Goal: Download file/media

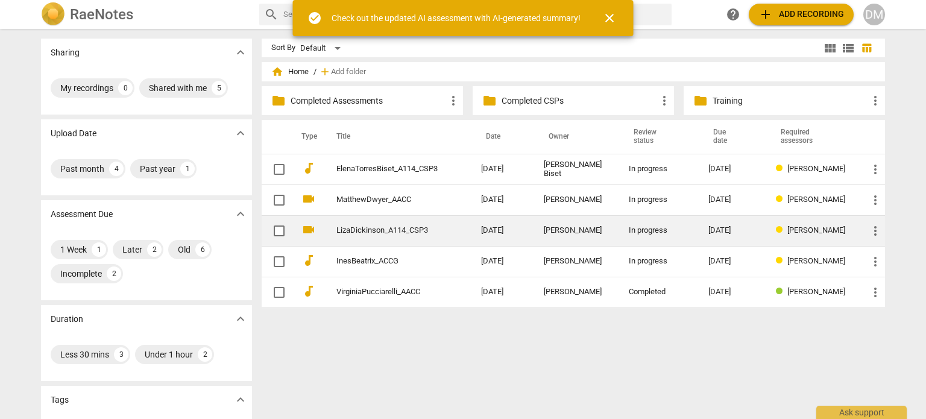
click at [379, 228] on link "LizaDickinson_A114_CSP3" at bounding box center [386, 230] width 101 height 9
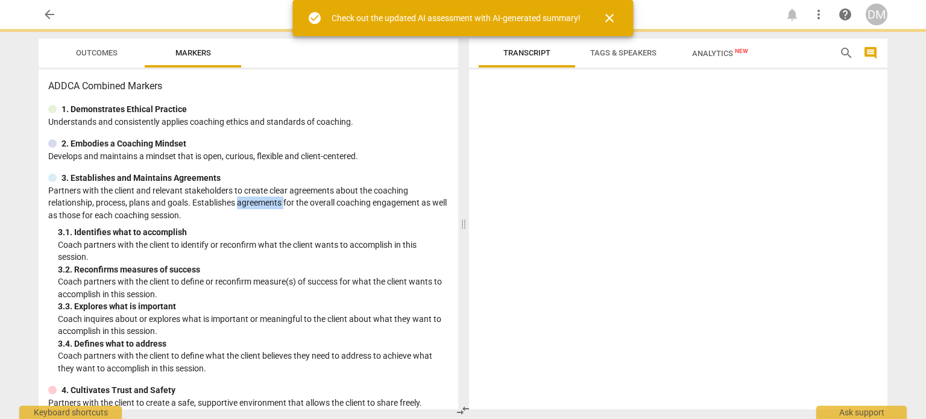
click at [379, 222] on p "Partners with the client and relevant stakeholders to create clear agreements a…" at bounding box center [248, 202] width 400 height 37
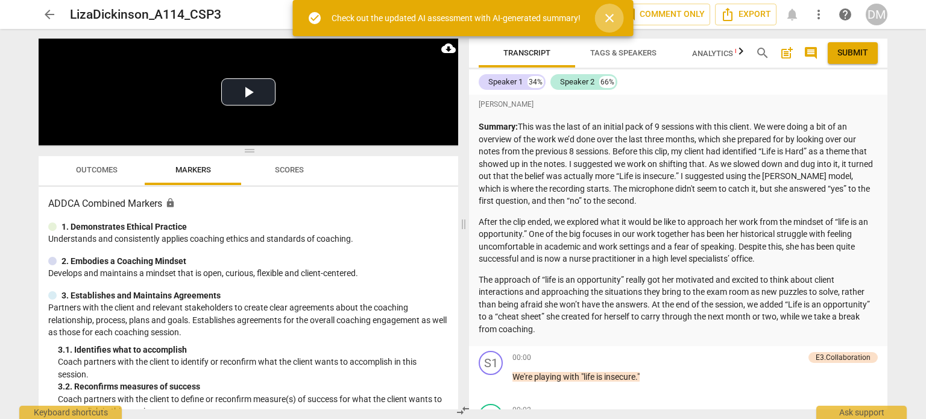
click at [617, 24] on span "close" at bounding box center [609, 18] width 14 height 14
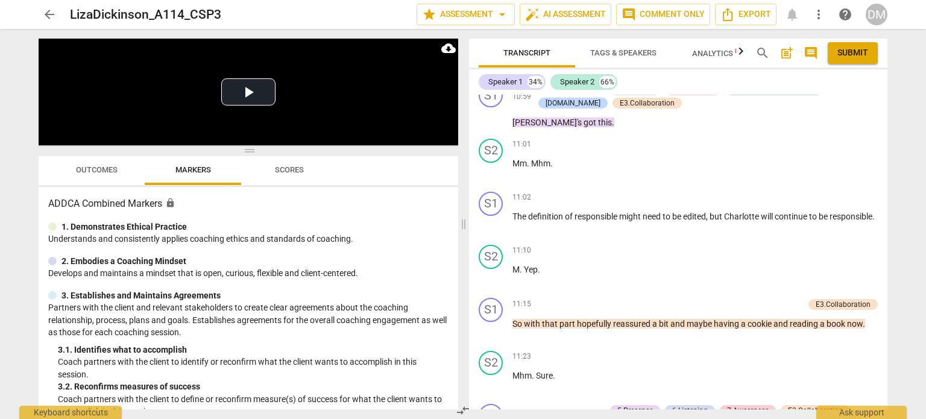
scroll to position [3295, 0]
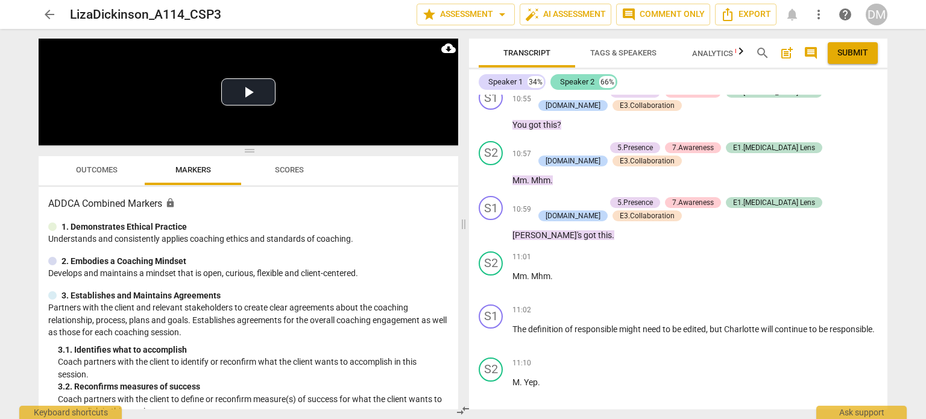
click at [577, 83] on div "Speaker 2" at bounding box center [577, 82] width 34 height 12
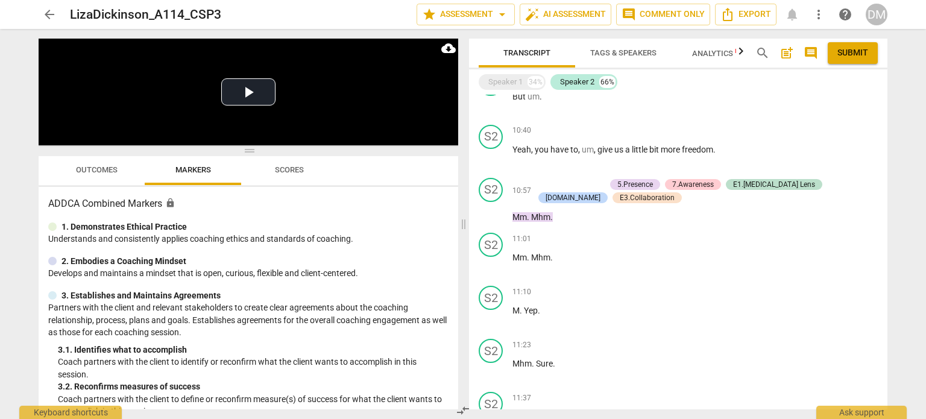
scroll to position [1961, 0]
click at [507, 86] on div "Speaker 1" at bounding box center [505, 82] width 34 height 12
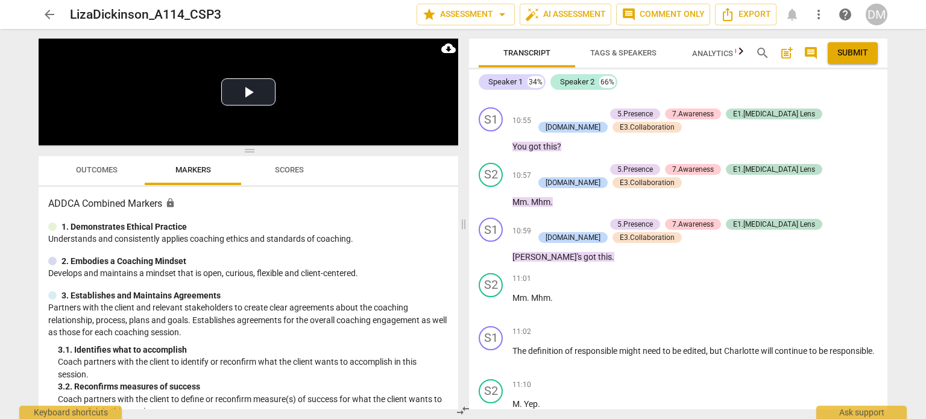
scroll to position [3274, 0]
drag, startPoint x: 711, startPoint y: 227, endPoint x: 511, endPoint y: 242, distance: 200.7
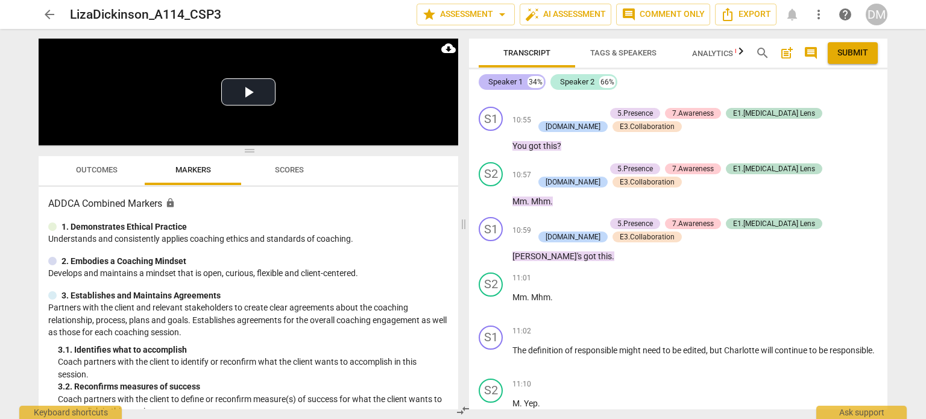
click at [513, 87] on div "Speaker 1" at bounding box center [505, 82] width 34 height 12
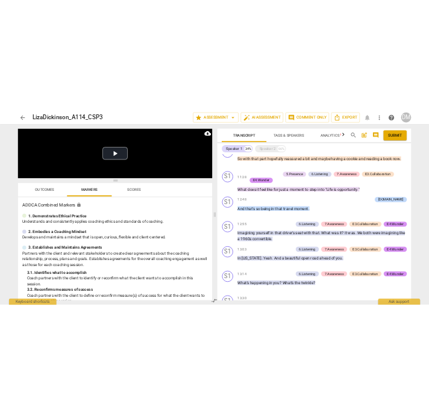
scroll to position [1680, 0]
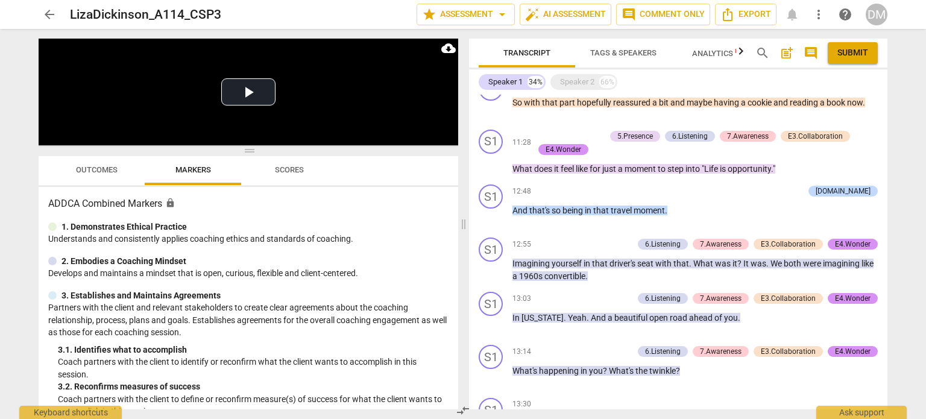
drag, startPoint x: 642, startPoint y: 281, endPoint x: 513, endPoint y: 265, distance: 129.9
click at [513, 55] on p "The definition of responsible might need to be edited , but [PERSON_NAME] will …" at bounding box center [694, 48] width 365 height 13
click at [810, 36] on div "+" at bounding box center [812, 30] width 12 height 12
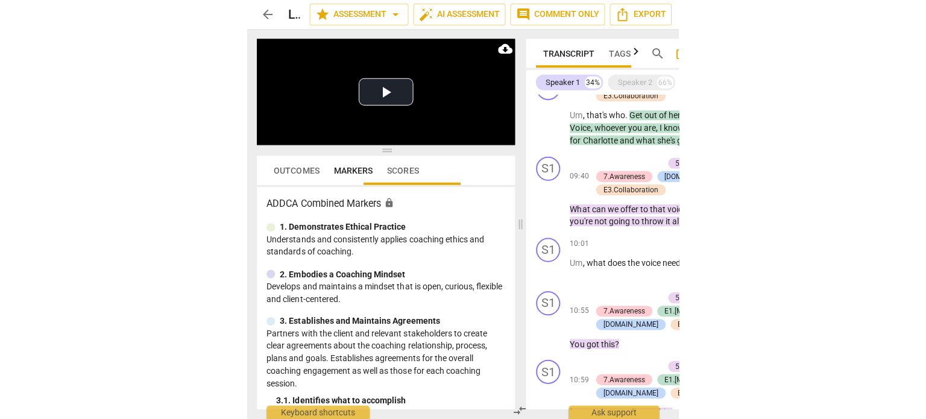
scroll to position [2261, 0]
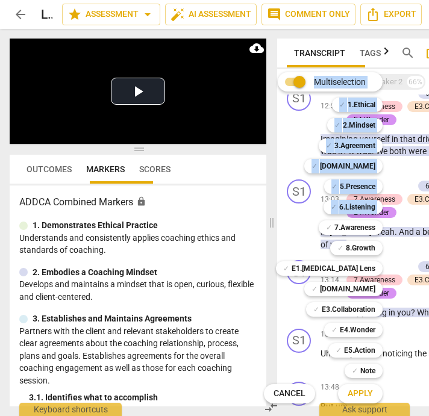
drag, startPoint x: 270, startPoint y: 225, endPoint x: 124, endPoint y: 221, distance: 145.9
click at [124, 221] on div "Multiselection m ✓ 1.Ethical 1 ✓ 2.Mindset 2 ✓ 3.Agreement 3 ✓ [DOMAIN_NAME] 4 …" at bounding box center [214, 208] width 429 height 416
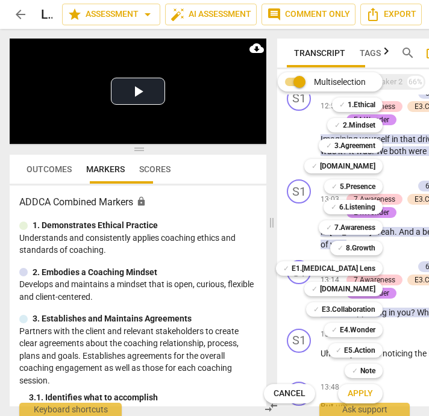
click at [294, 242] on div "Multiselection m ✓ 1.Ethical 1 ✓ 2.Mindset 2 ✓ 3.Agreement 3 ✓ [DOMAIN_NAME] 4 …" at bounding box center [332, 237] width 146 height 337
click at [270, 223] on div "Multiselection m ✓ 1.Ethical 1 ✓ 2.Mindset 2 ✓ 3.Agreement 3 ✓ [DOMAIN_NAME] 4 …" at bounding box center [332, 237] width 146 height 337
click at [269, 219] on div "Multiselection m ✓ 1.Ethical 1 ✓ 2.Mindset 2 ✓ 3.Agreement 3 ✓ [DOMAIN_NAME] 4 …" at bounding box center [332, 237] width 146 height 337
click at [277, 235] on div "Multiselection m ✓ 1.Ethical 1 ✓ 2.Mindset 2 ✓ 3.Agreement 3 ✓ [DOMAIN_NAME] 4 …" at bounding box center [332, 237] width 146 height 337
click at [272, 224] on div "Multiselection m ✓ 1.Ethical 1 ✓ 2.Mindset 2 ✓ 3.Agreement 3 ✓ [DOMAIN_NAME] 4 …" at bounding box center [332, 237] width 146 height 337
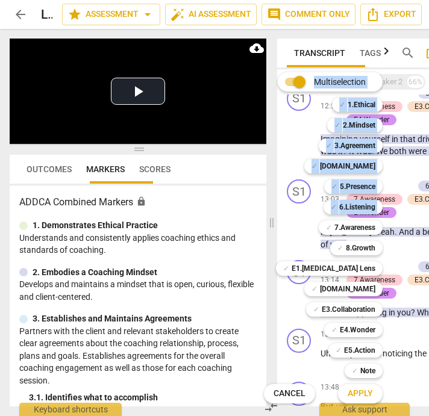
drag, startPoint x: 272, startPoint y: 224, endPoint x: 125, endPoint y: 227, distance: 147.1
click at [125, 227] on div "Multiselection m ✓ 1.Ethical 1 ✓ 2.Mindset 2 ✓ 3.Agreement 3 ✓ [DOMAIN_NAME] 4 …" at bounding box center [214, 208] width 429 height 416
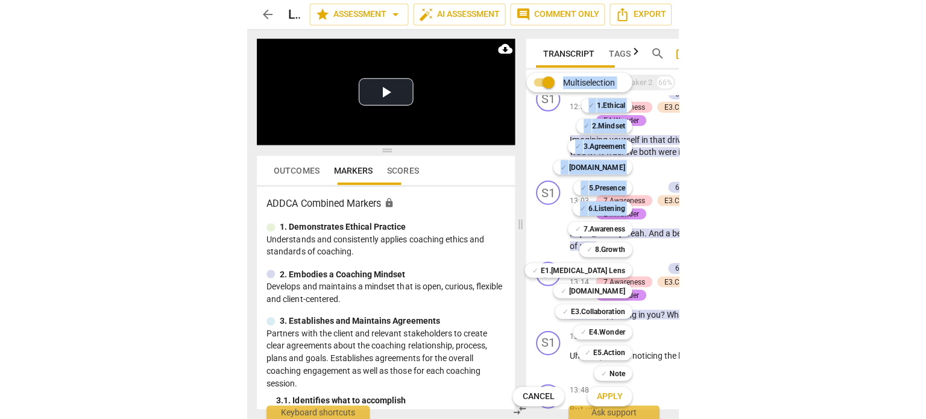
scroll to position [1680, 0]
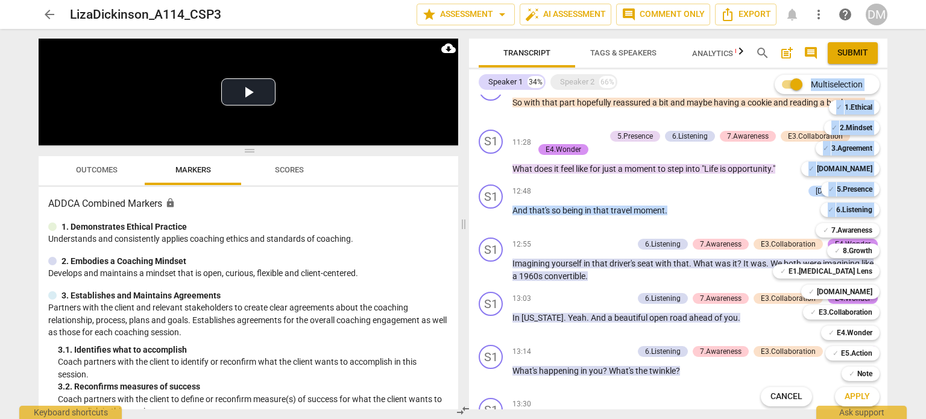
click at [482, 224] on div at bounding box center [463, 209] width 926 height 419
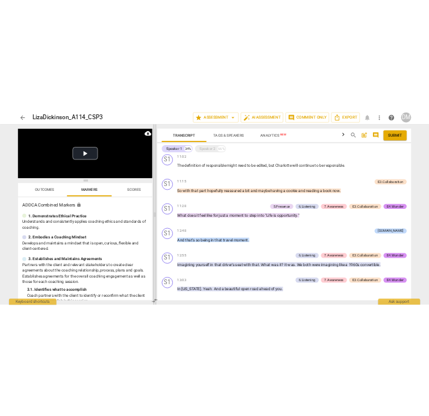
scroll to position [1512, 0]
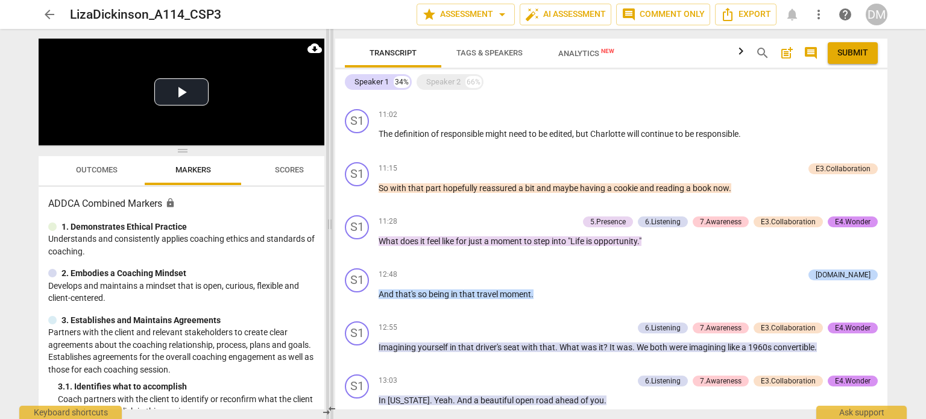
drag, startPoint x: 463, startPoint y: 222, endPoint x: 330, endPoint y: 239, distance: 134.8
click at [330, 239] on span at bounding box center [329, 224] width 7 height 390
click at [482, 139] on span "responsible" at bounding box center [463, 134] width 45 height 10
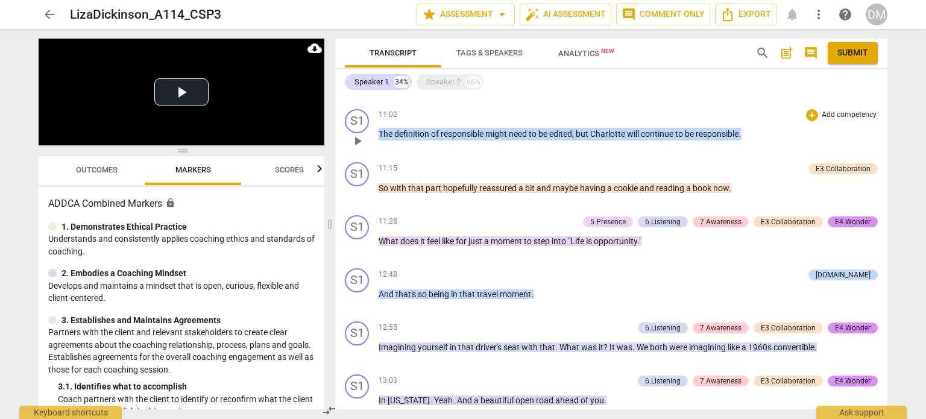
drag, startPoint x: 846, startPoint y: 252, endPoint x: 364, endPoint y: 257, distance: 482.1
click at [364, 157] on div "S1 play_arrow pause 11:02 + Add competency keyboard_arrow_right The definition …" at bounding box center [611, 130] width 552 height 53
click at [810, 121] on div "+" at bounding box center [812, 115] width 12 height 12
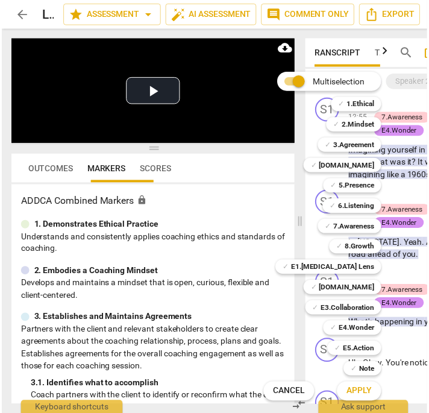
scroll to position [0, 20]
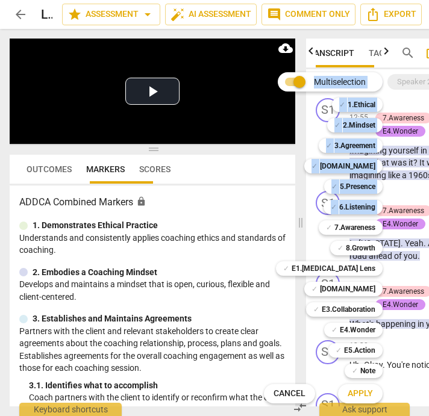
drag, startPoint x: 299, startPoint y: 221, endPoint x: 133, endPoint y: 216, distance: 166.4
click at [133, 216] on div "Multiselection m ✓ 1.Ethical 1 ✓ 2.Mindset 2 ✓ 3.Agreement 3 ✓ [DOMAIN_NAME] 4 …" at bounding box center [214, 208] width 429 height 416
click at [244, 219] on div at bounding box center [214, 208] width 429 height 416
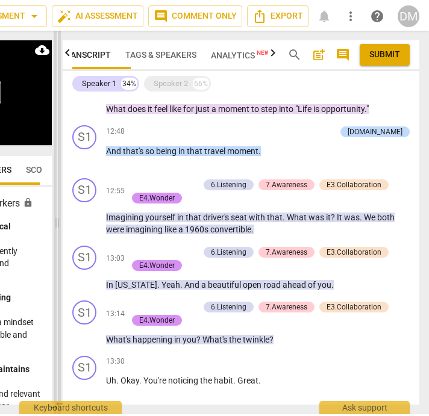
scroll to position [1810, 0]
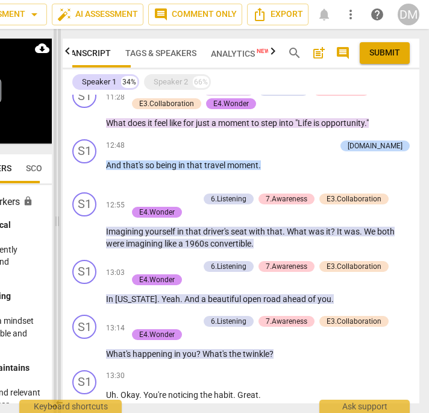
drag, startPoint x: 186, startPoint y: 219, endPoint x: 55, endPoint y: 234, distance: 131.0
click at [55, 234] on span at bounding box center [57, 221] width 7 height 384
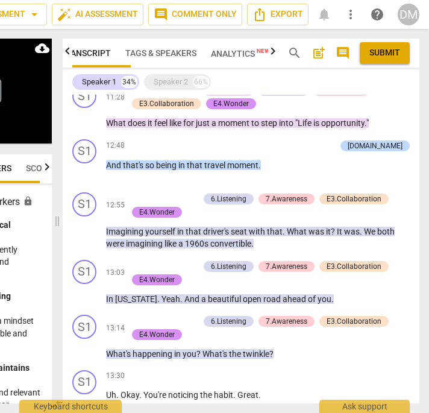
drag, startPoint x: 301, startPoint y: 278, endPoint x: 101, endPoint y: 266, distance: 200.5
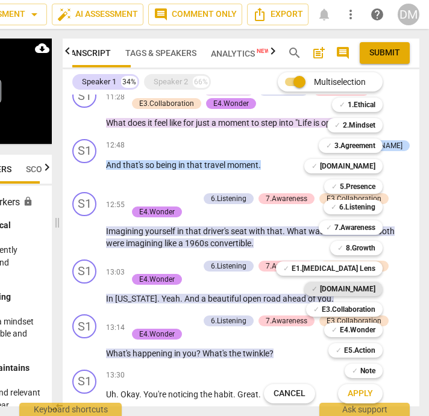
click at [371, 288] on b "[DOMAIN_NAME]" at bounding box center [347, 289] width 55 height 14
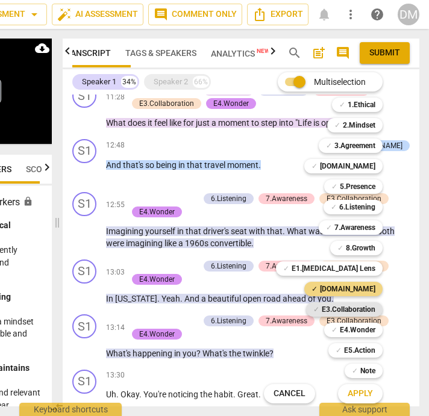
click at [371, 312] on b "E3.Collaboration" at bounding box center [349, 310] width 54 height 14
click at [373, 394] on span "Apply" at bounding box center [360, 394] width 25 height 12
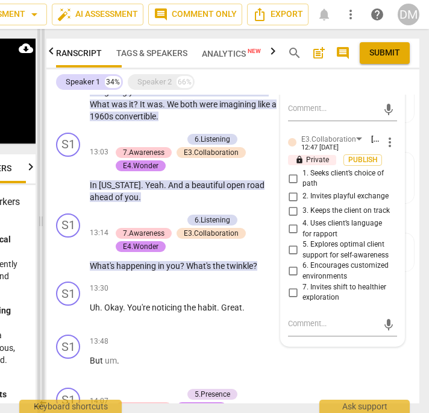
scroll to position [2247, 0]
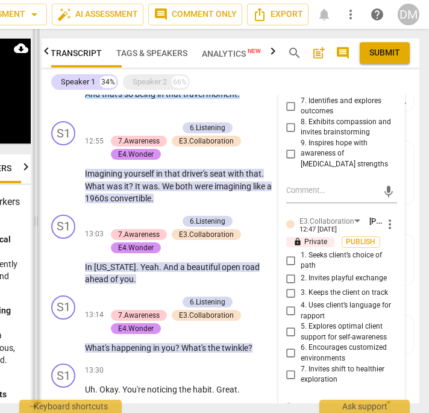
drag, startPoint x: 194, startPoint y: 224, endPoint x: 36, endPoint y: 242, distance: 159.5
click at [36, 242] on span at bounding box center [36, 221] width 7 height 384
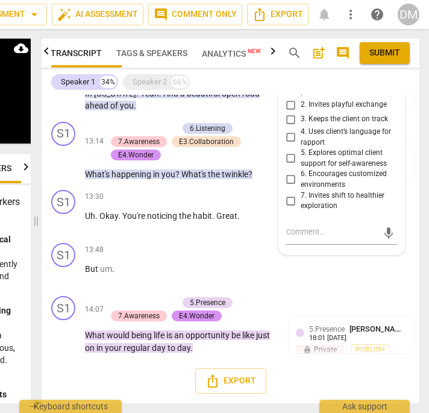
scroll to position [2566, 0]
checkbox input "true"
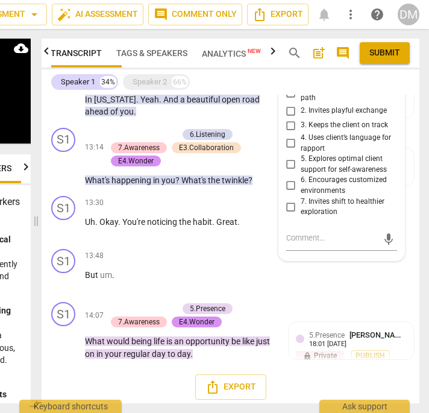
scroll to position [2412, 0]
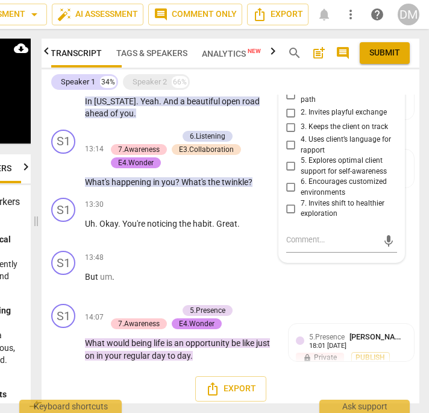
checkbox input "true"
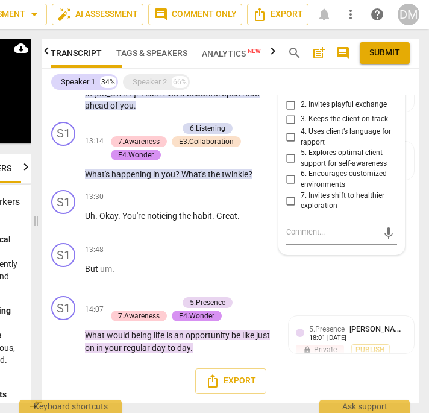
scroll to position [2789, 0]
click at [287, 208] on input "7. Invites shift to healthier exploration" at bounding box center [290, 200] width 19 height 14
checkbox input "true"
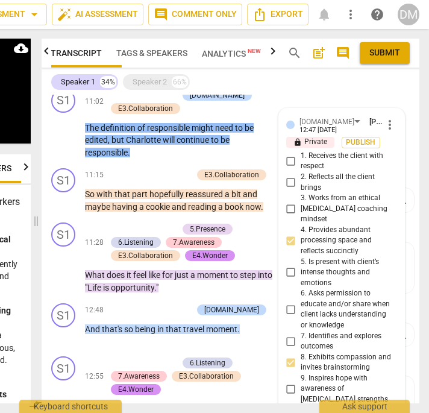
scroll to position [2012, 0]
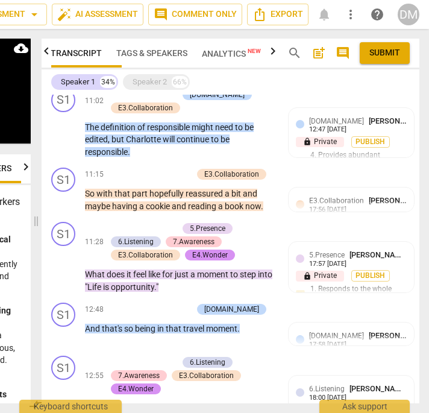
drag, startPoint x: 278, startPoint y: 230, endPoint x: 82, endPoint y: 230, distance: 196.5
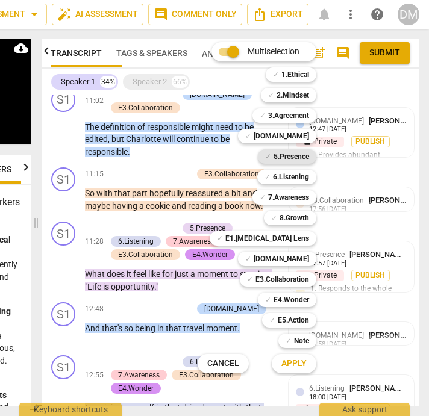
click at [309, 156] on b "5.Presence" at bounding box center [292, 156] width 36 height 14
click at [309, 255] on b "[DOMAIN_NAME]" at bounding box center [281, 259] width 55 height 14
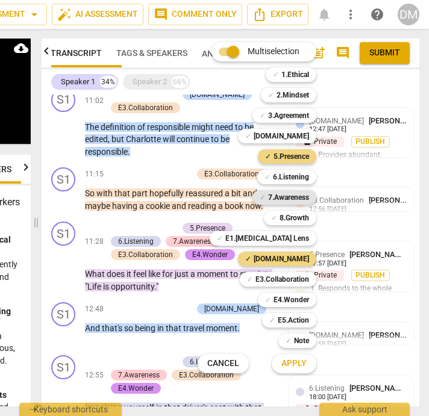
click at [304, 199] on b "7.Awareness" at bounding box center [288, 197] width 41 height 14
click at [309, 179] on b "6.Listening" at bounding box center [291, 177] width 36 height 14
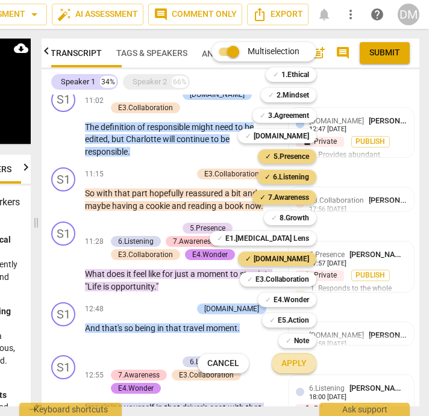
click at [307, 362] on span "Apply" at bounding box center [293, 364] width 25 height 12
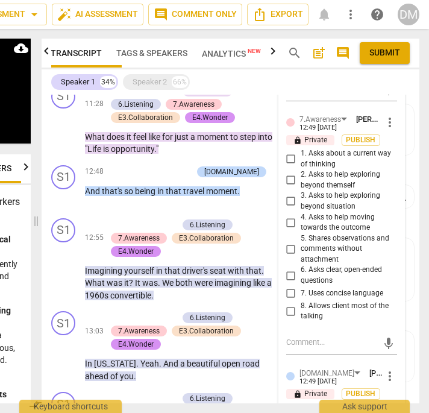
scroll to position [2165, 0]
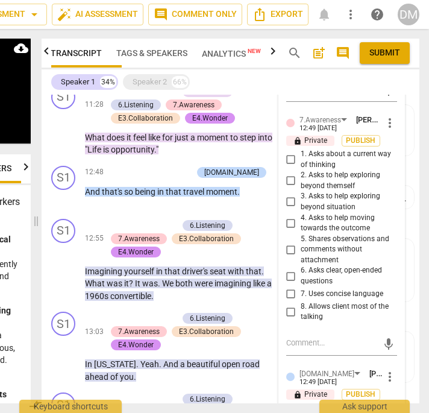
checkbox input "true"
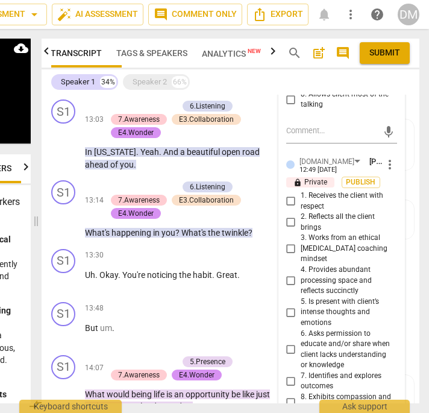
scroll to position [2378, 0]
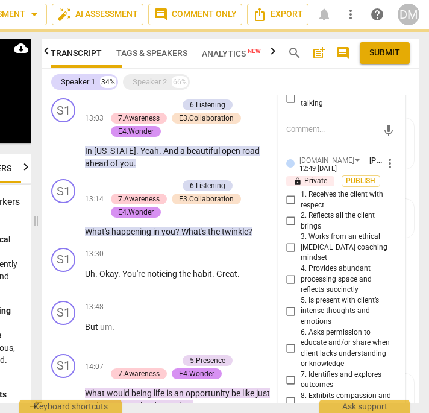
checkbox input "true"
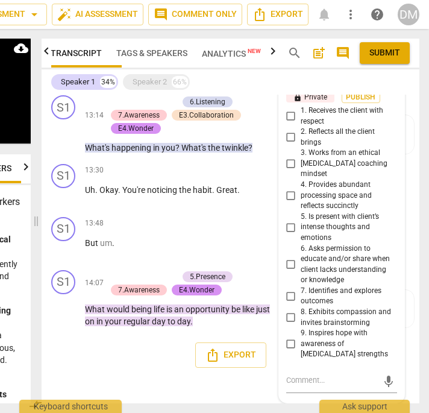
scroll to position [2693, 0]
checkbox input "true"
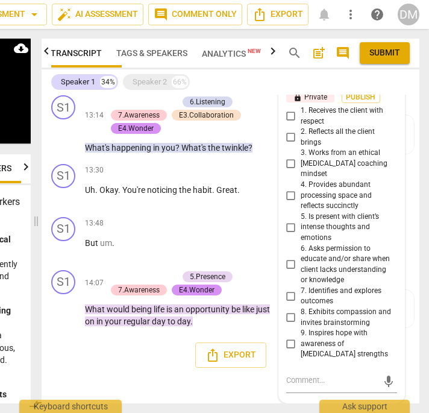
checkbox input "true"
click at [287, 234] on input "5. Is present with client’s intense thoughts and emotions" at bounding box center [290, 227] width 19 height 14
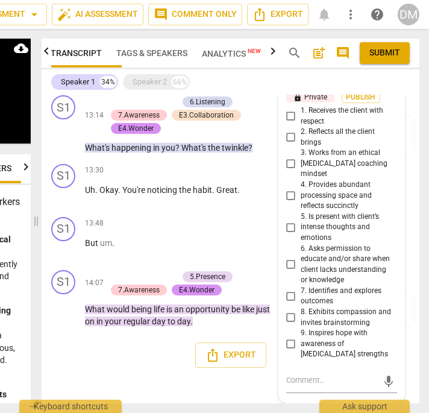
checkbox input "true"
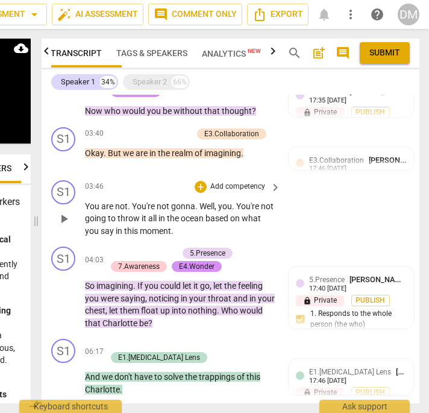
scroll to position [814, 0]
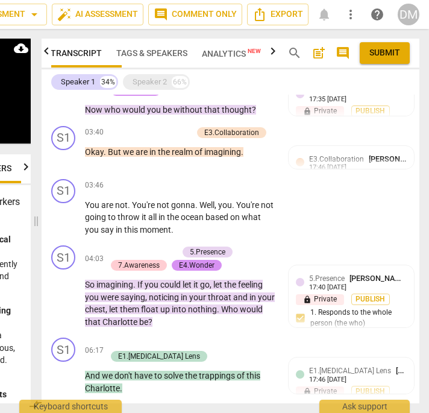
drag, startPoint x: 156, startPoint y: 144, endPoint x: 249, endPoint y: 156, distance: 94.2
click at [239, 48] on p "Oh yeah , yeah . Risk and failure is not embraced generally in our culture . So…" at bounding box center [180, 29] width 190 height 37
click at [316, 53] on div "S1 play_arrow pause 01:46 + Add competency 7.Awareness keyboard_arrow_right Oh …" at bounding box center [231, 19] width 378 height 67
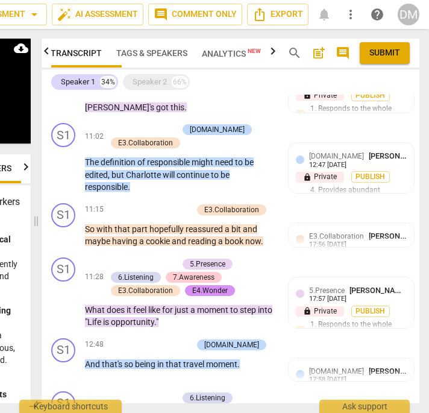
scroll to position [1991, 0]
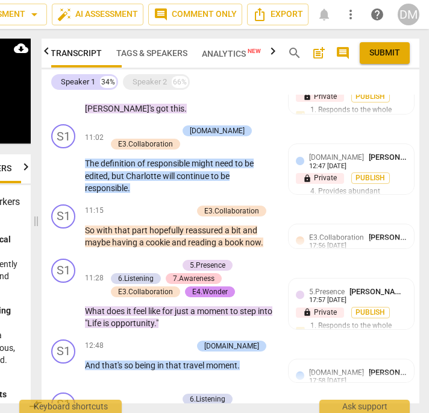
drag, startPoint x: 86, startPoint y: 168, endPoint x: 210, endPoint y: 212, distance: 132.3
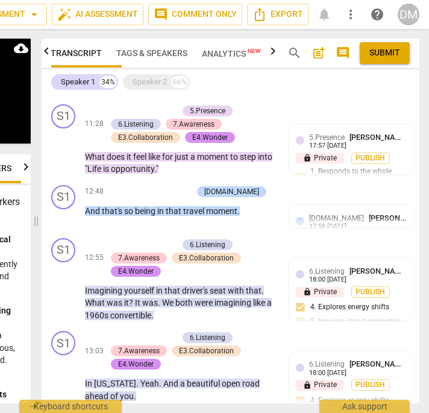
scroll to position [2147, 0]
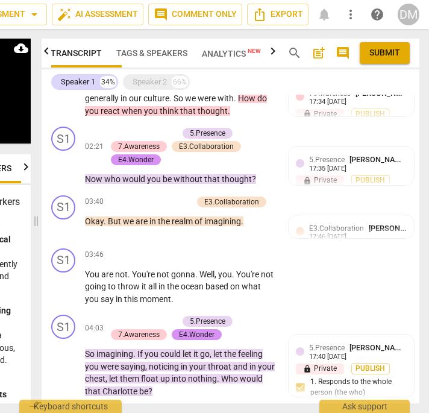
scroll to position [742, 0]
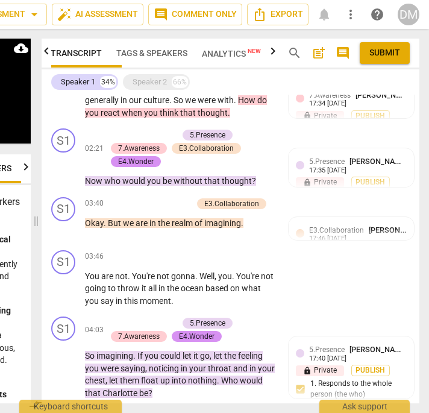
drag, startPoint x: 178, startPoint y: 117, endPoint x: 79, endPoint y: 109, distance: 99.7
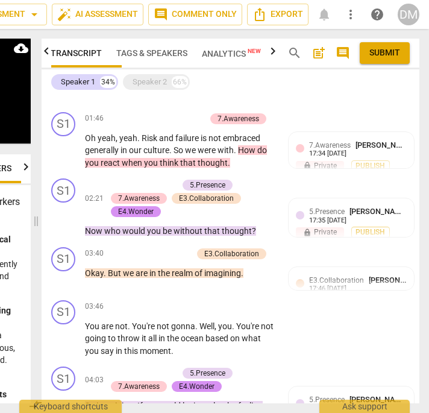
scroll to position [682, 0]
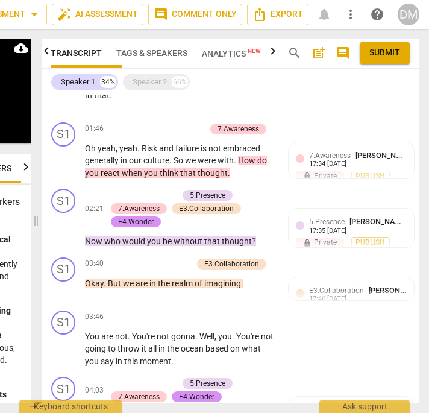
click at [198, 29] on div "+" at bounding box center [201, 23] width 12 height 12
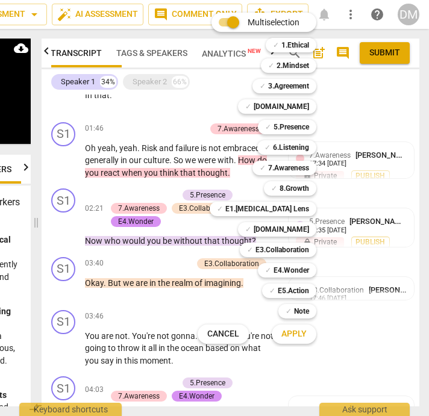
click at [362, 155] on div at bounding box center [214, 208] width 429 height 416
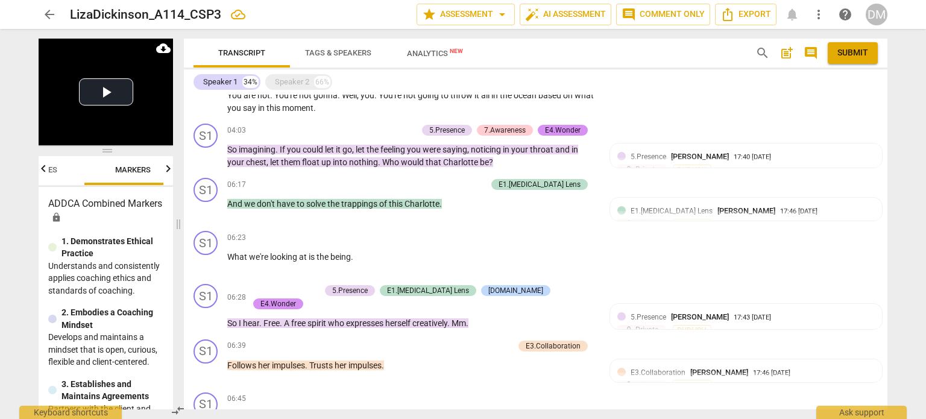
scroll to position [740, 0]
click at [282, 113] on span "this" at bounding box center [274, 108] width 16 height 10
click at [444, 114] on p "You are not . You're not gonna . Well , you . You're not going to throw it all …" at bounding box center [411, 101] width 369 height 25
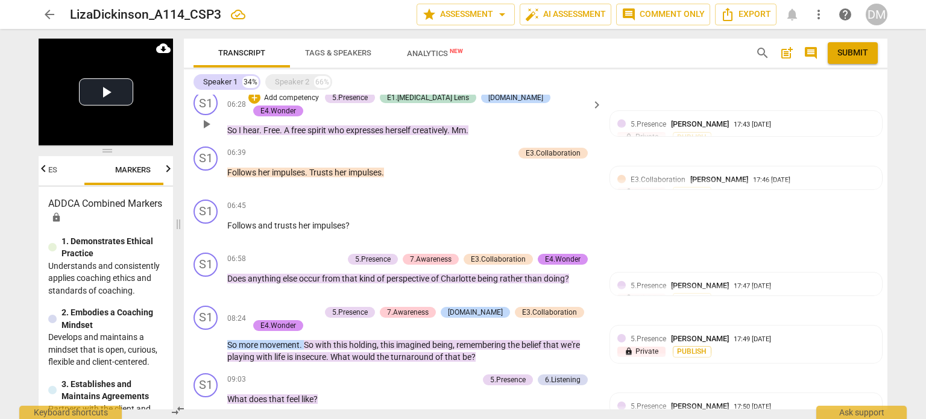
scroll to position [935, 0]
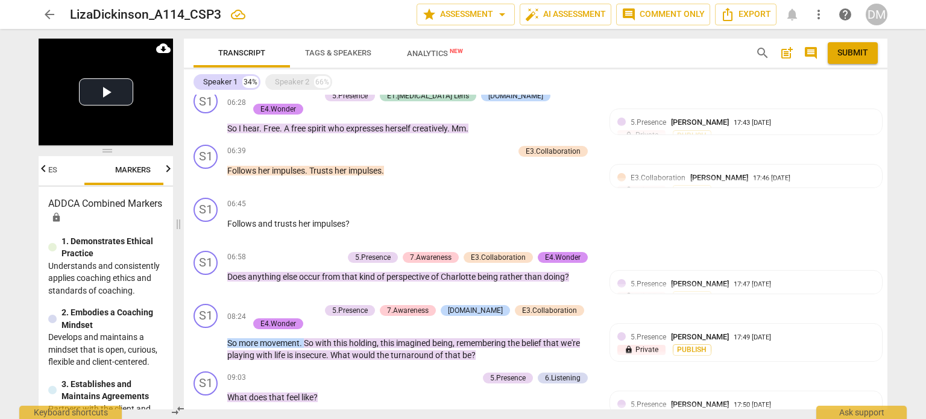
drag, startPoint x: 398, startPoint y: 154, endPoint x: 225, endPoint y: 158, distance: 173.0
click at [225, 84] on div "S1 play_arrow pause 06:23 + Add competency keyboard_arrow_right What we're look…" at bounding box center [535, 57] width 703 height 53
click at [301, 78] on div "Speaker 2" at bounding box center [292, 82] width 34 height 12
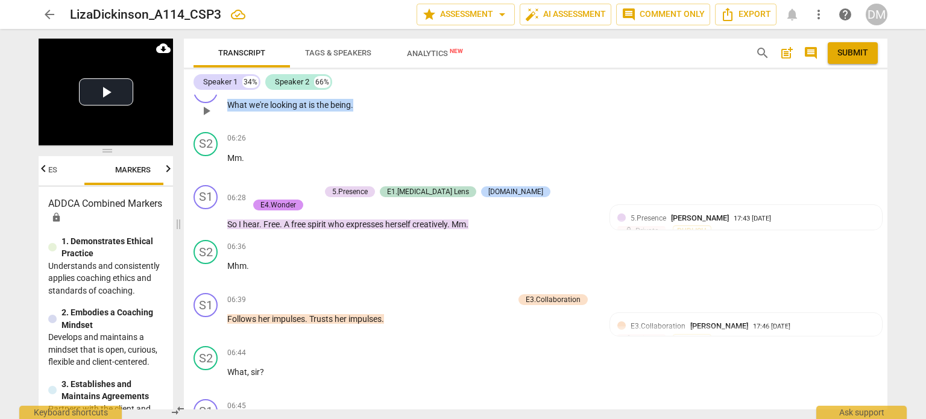
scroll to position [1944, 0]
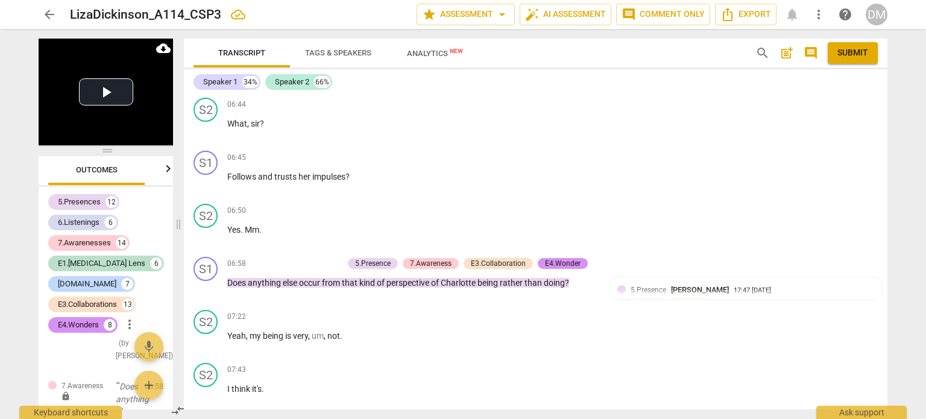
scroll to position [2189, 0]
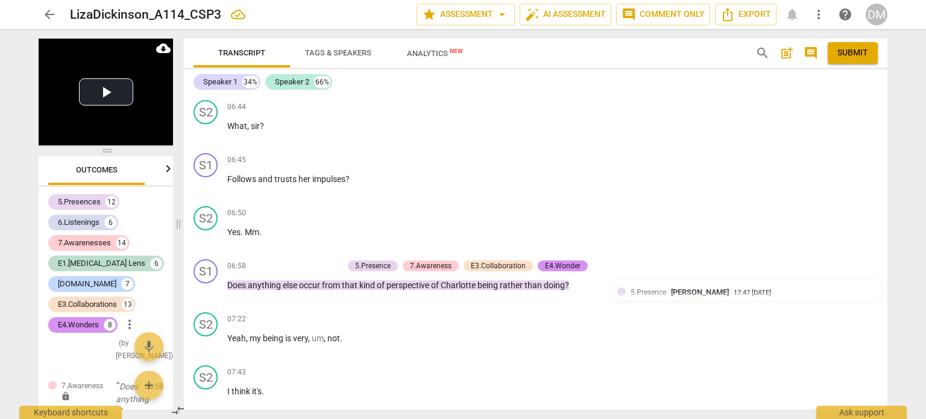
drag, startPoint x: 434, startPoint y: 245, endPoint x: 226, endPoint y: 245, distance: 207.9
click at [226, 95] on div "S1 play_arrow pause 06:39 + Add competency E3.Collaboration keyboard_arrow_righ…" at bounding box center [535, 68] width 703 height 53
click at [450, 60] on div "+" at bounding box center [448, 54] width 12 height 12
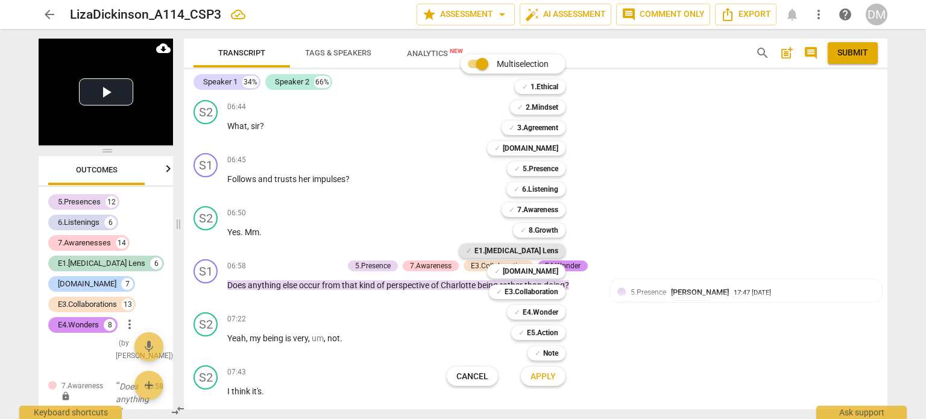
click at [558, 250] on b "E1.[MEDICAL_DATA] Lens" at bounding box center [516, 250] width 84 height 14
click at [556, 378] on span "Apply" at bounding box center [542, 377] width 25 height 12
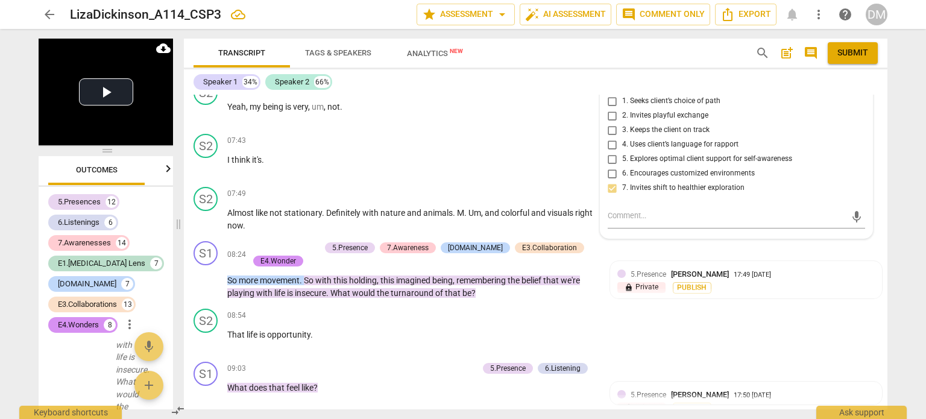
scroll to position [2403, 0]
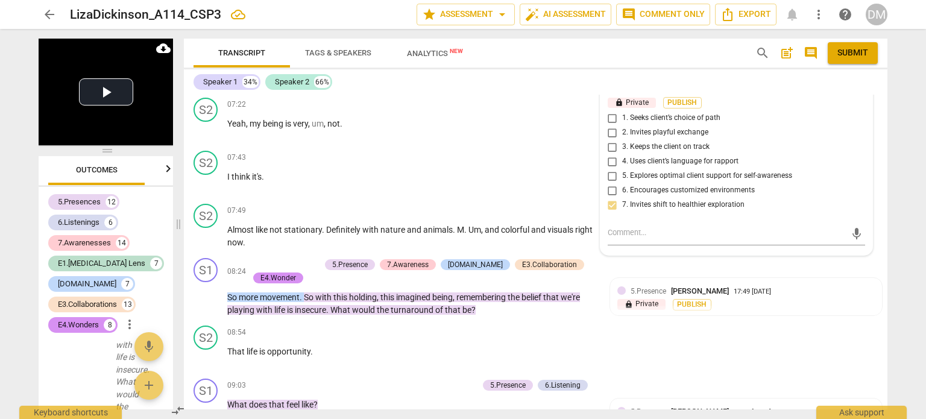
checkbox input "true"
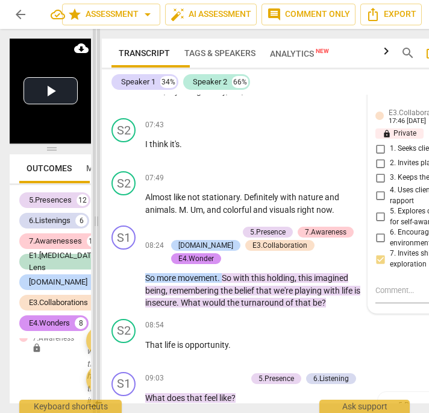
scroll to position [2778, 0]
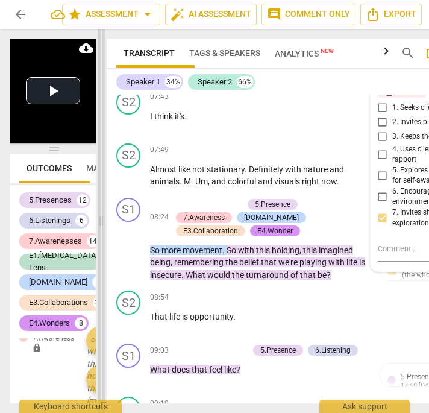
drag, startPoint x: 149, startPoint y: 221, endPoint x: 101, endPoint y: 217, distance: 48.9
click at [101, 217] on span at bounding box center [101, 221] width 7 height 384
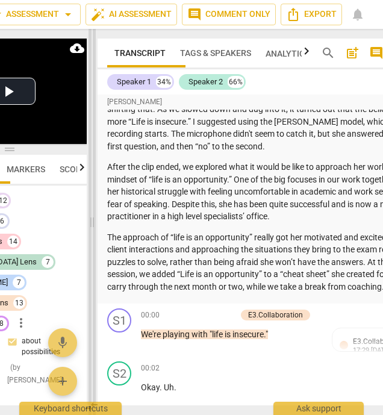
scroll to position [8034, 0]
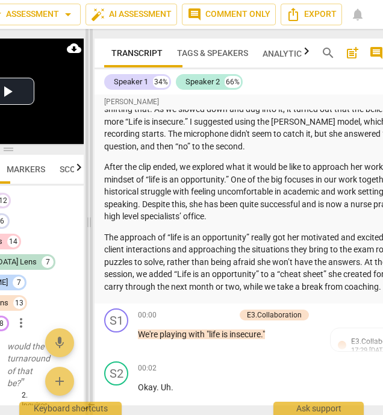
drag, startPoint x: 21, startPoint y: 224, endPoint x: 89, endPoint y: 242, distance: 70.6
click at [89, 242] on span at bounding box center [89, 222] width 7 height 386
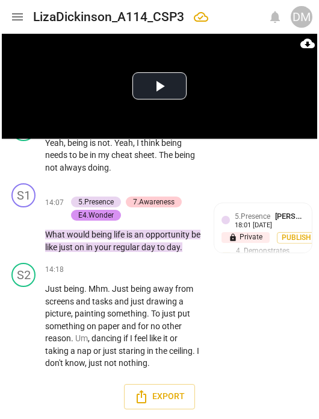
scroll to position [7069, 0]
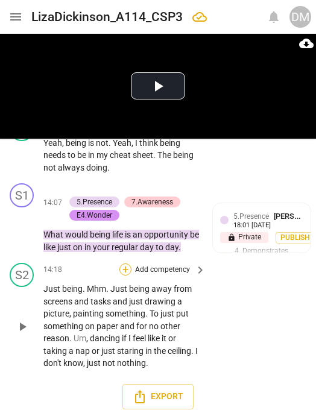
click at [128, 263] on div "+" at bounding box center [125, 269] width 12 height 12
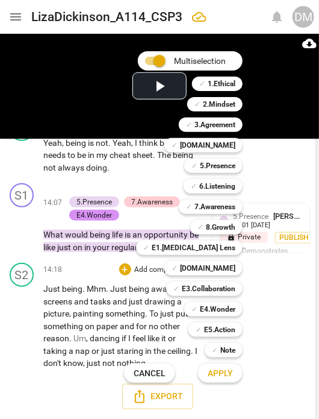
click at [156, 57] on input "Multiselection" at bounding box center [159, 60] width 29 height 29
checkbox input "false"
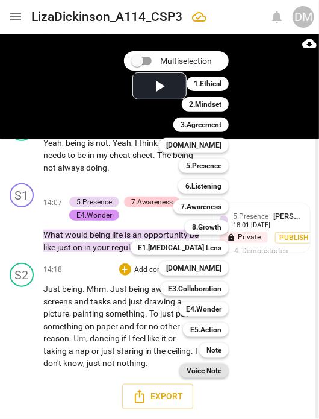
click at [222, 368] on b "Voice Note" at bounding box center [204, 370] width 35 height 14
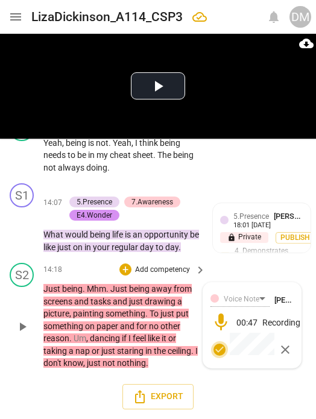
click at [217, 342] on span "check_circle" at bounding box center [219, 349] width 14 height 14
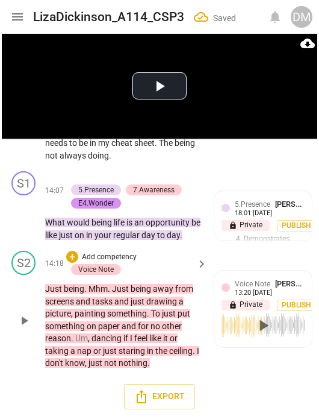
scroll to position [7079, 0]
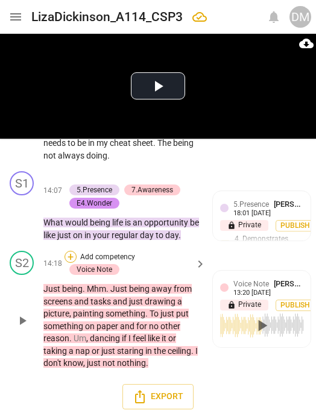
click at [73, 251] on div "+" at bounding box center [70, 257] width 12 height 12
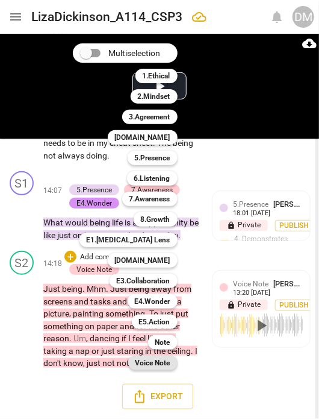
click at [171, 359] on b "Voice Note" at bounding box center [153, 363] width 35 height 14
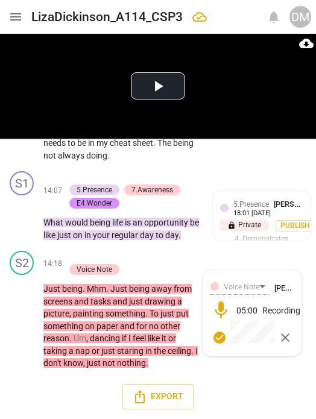
scroll to position [7081, 0]
click at [218, 330] on span "check_circle" at bounding box center [219, 337] width 14 height 14
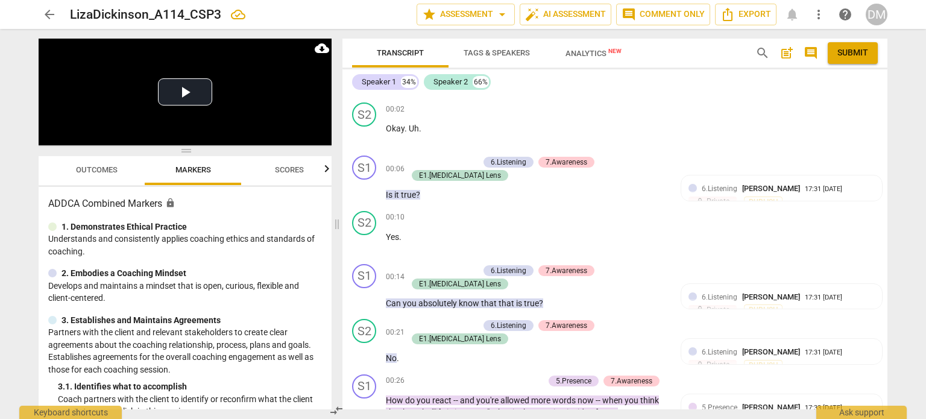
scroll to position [0, 0]
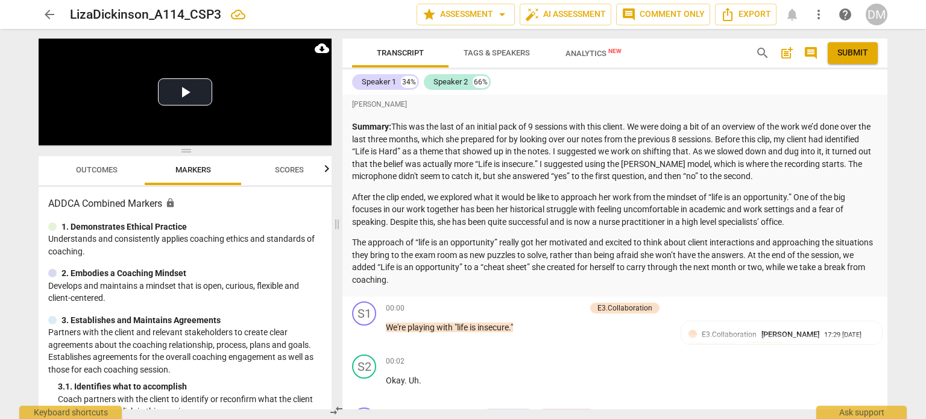
click at [779, 55] on span "post_add" at bounding box center [786, 53] width 14 height 14
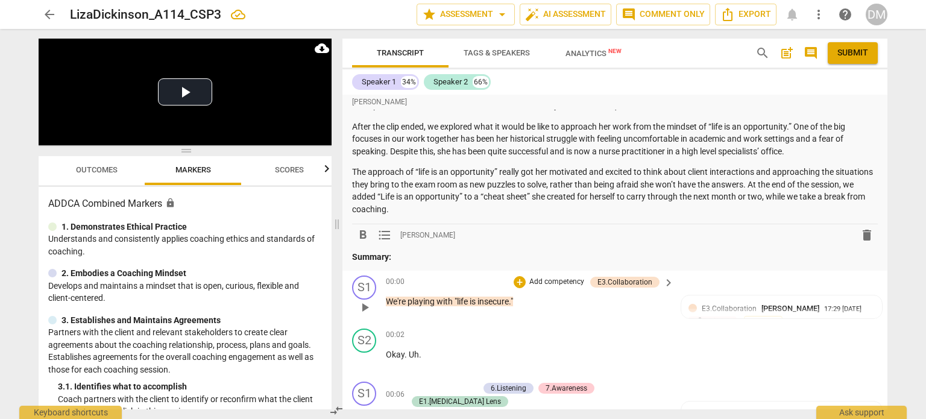
scroll to position [77, 0]
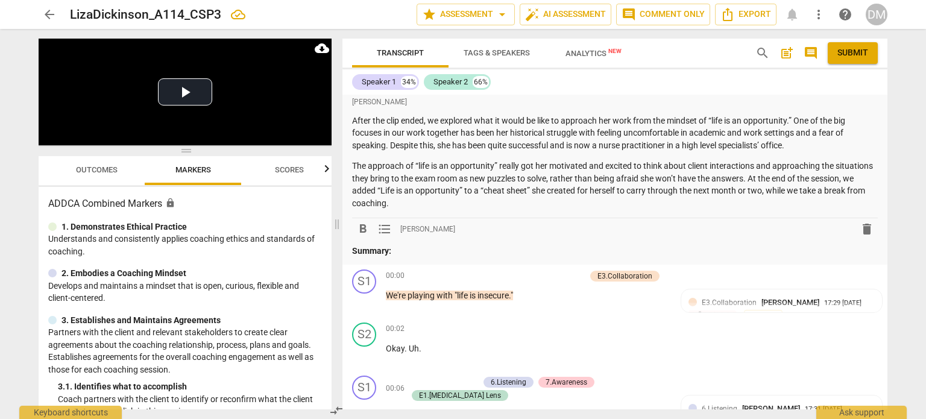
click at [413, 257] on p "Summary:" at bounding box center [615, 251] width 526 height 13
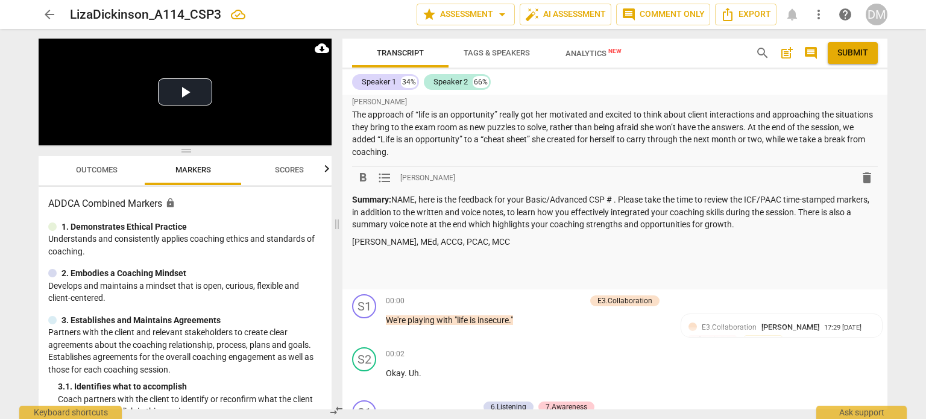
click at [434, 231] on p "Summary: NAME, here is the feedback for your Basic/Advanced CSP # . Please take…" at bounding box center [615, 211] width 526 height 37
click at [419, 231] on p "Summary: NA, here is the feedback for your Basic/Advanced CSP # . Please take t…" at bounding box center [615, 211] width 526 height 37
click at [598, 231] on p "Summary: [PERSON_NAME], here is the feedback for your Basic/Advanced CSP # . Pl…" at bounding box center [615, 211] width 526 height 37
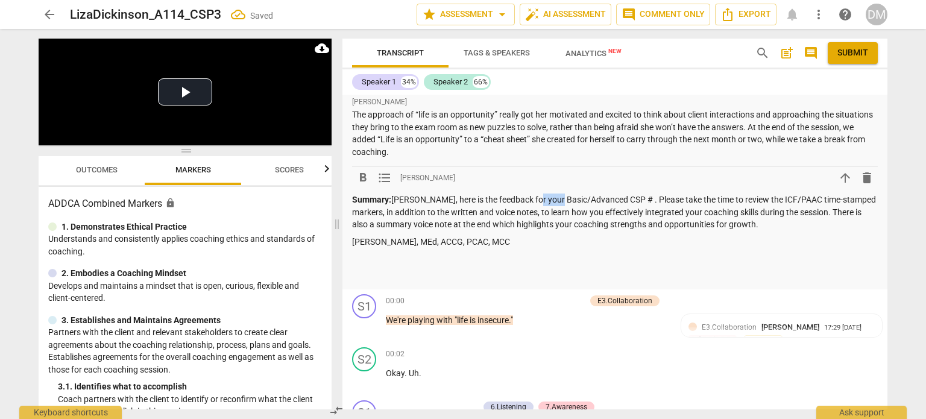
drag, startPoint x: 598, startPoint y: 291, endPoint x: 567, endPoint y: 294, distance: 31.5
click at [567, 231] on p "Summary: [PERSON_NAME], here is the feedback for your Basic/Advanced CSP # . Pl…" at bounding box center [615, 211] width 526 height 37
click at [644, 231] on p "Summary: [PERSON_NAME], here is the feedback for your Advanced CSP # . Please t…" at bounding box center [615, 211] width 526 height 37
drag, startPoint x: 545, startPoint y: 324, endPoint x: 552, endPoint y: 325, distance: 7.3
click at [552, 231] on p "Summary: [PERSON_NAME], here is the feedback for your Advanced CSP # 3 . Please…" at bounding box center [615, 211] width 526 height 37
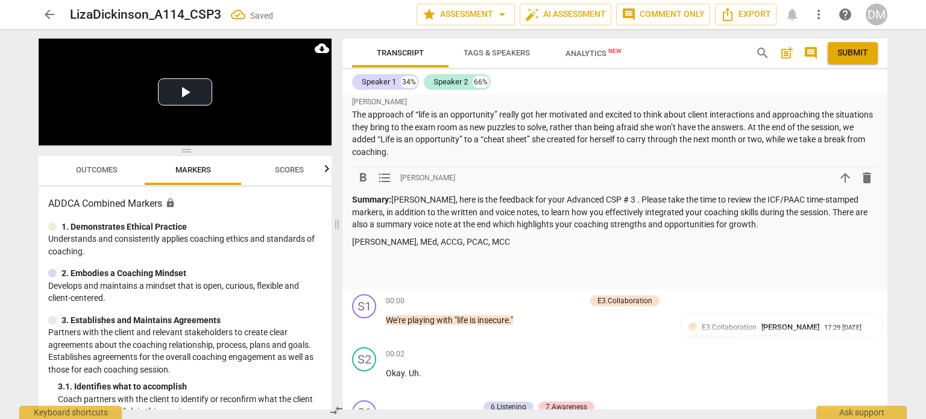
click at [686, 231] on p "Summary: [PERSON_NAME], here is the feedback for your Advanced CSP # 3 . Please…" at bounding box center [615, 211] width 526 height 37
click at [818, 231] on p "Summary: [PERSON_NAME], here is the feedback for your Advanced CSP # 3 . Please…" at bounding box center [615, 211] width 526 height 37
click at [724, 248] on p "[PERSON_NAME], MEd, ACCG, PCAC, MCC" at bounding box center [615, 242] width 526 height 13
drag, startPoint x: 595, startPoint y: 327, endPoint x: 742, endPoint y: 327, distance: 146.4
click at [742, 231] on p "Summary: [PERSON_NAME], here is the feedback for your Advanced CSP # 3 . Please…" at bounding box center [615, 211] width 526 height 37
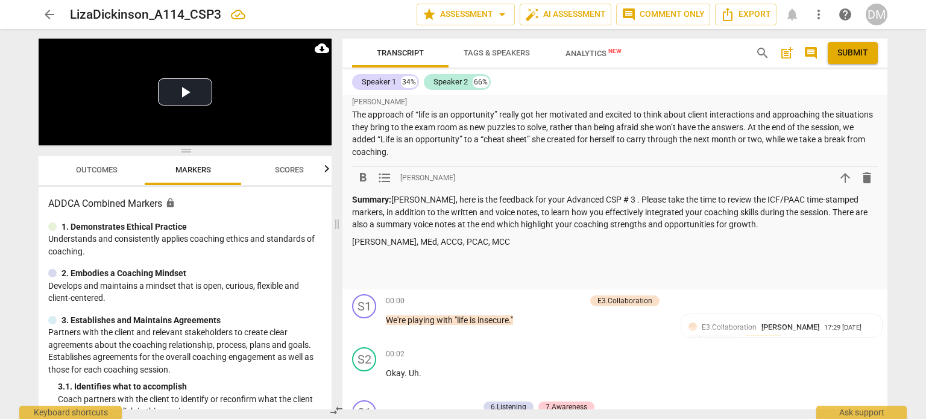
click at [741, 248] on p "[PERSON_NAME], MEd, ACCG, PCAC, MCC" at bounding box center [615, 242] width 526 height 13
click at [746, 231] on p "Summary: [PERSON_NAME], here is the feedback for your Advanced CSP # 3 . Please…" at bounding box center [615, 211] width 526 height 37
click at [744, 231] on p "Summary: [PERSON_NAME], here is the feedback for your Advanced CSP # 3 . Please…" at bounding box center [615, 211] width 526 height 37
drag, startPoint x: 593, startPoint y: 323, endPoint x: 820, endPoint y: 325, distance: 226.6
click at [820, 231] on p "Summary: [PERSON_NAME], here is the feedback for your Advanced CSP # 3 . Please…" at bounding box center [615, 211] width 526 height 37
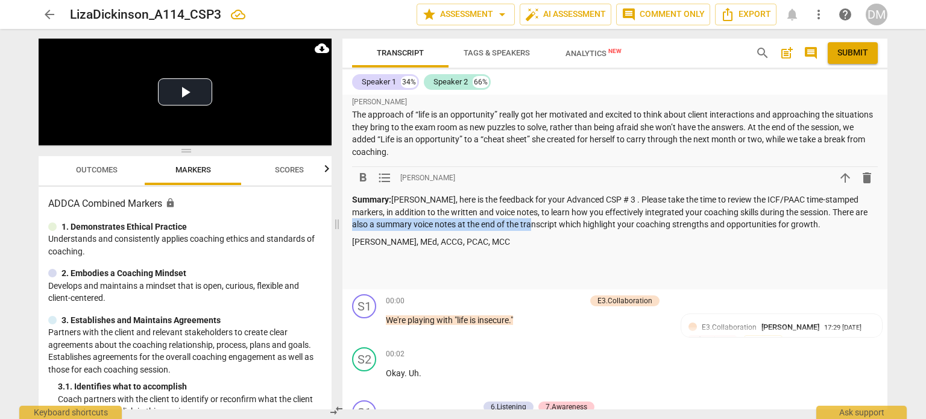
click at [368, 185] on span "format_bold" at bounding box center [363, 178] width 14 height 14
click at [669, 248] on p "[PERSON_NAME], MEd, ACCG, PCAC, MCC" at bounding box center [615, 242] width 526 height 13
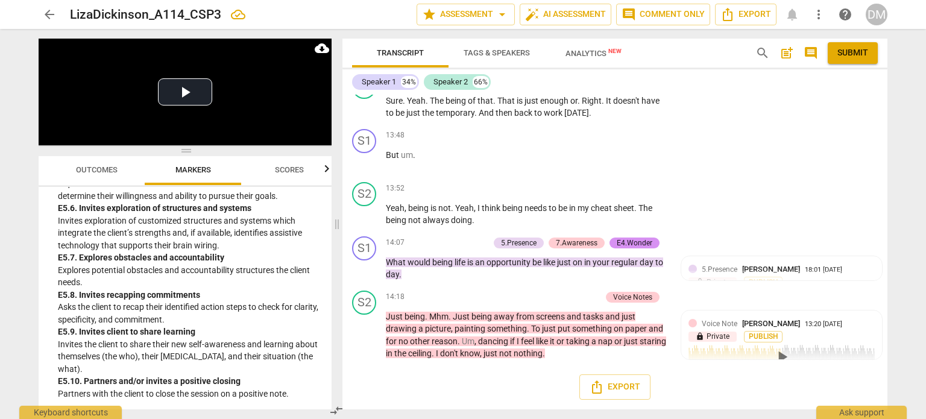
scroll to position [6016, 0]
click at [76, 174] on span "Outcomes" at bounding box center [97, 169] width 42 height 9
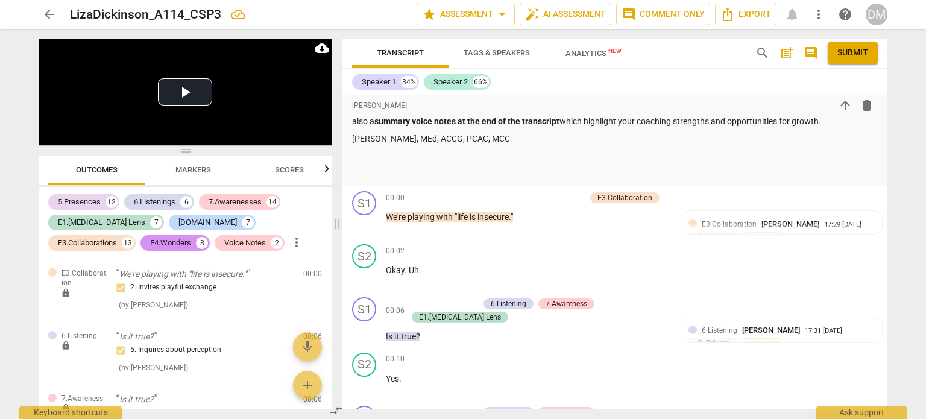
scroll to position [0, 0]
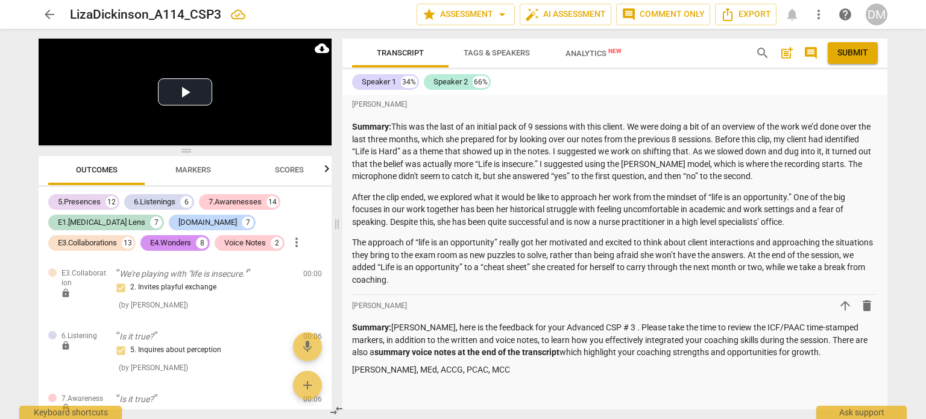
click at [859, 52] on span "Submit" at bounding box center [852, 53] width 31 height 12
click at [46, 21] on span "arrow_back" at bounding box center [49, 14] width 14 height 14
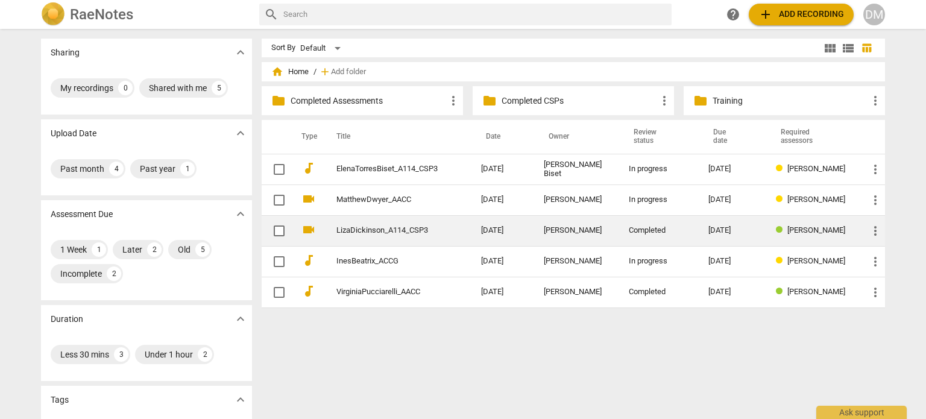
click at [873, 231] on span "more_vert" at bounding box center [875, 231] width 14 height 14
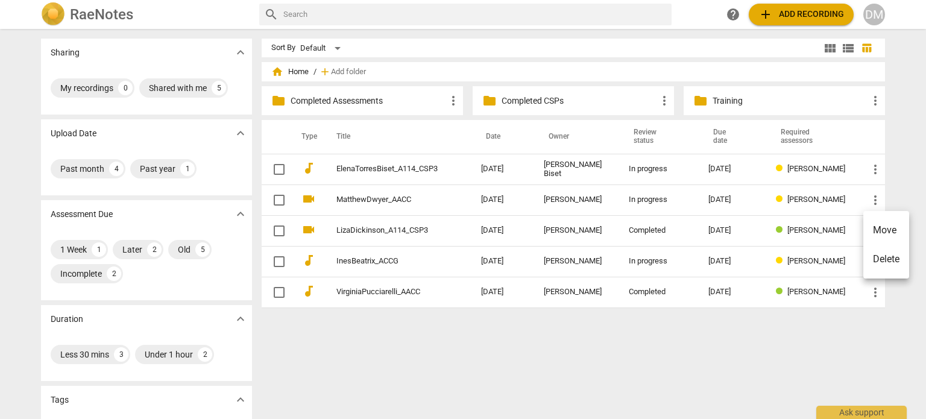
click at [408, 233] on div at bounding box center [463, 209] width 926 height 419
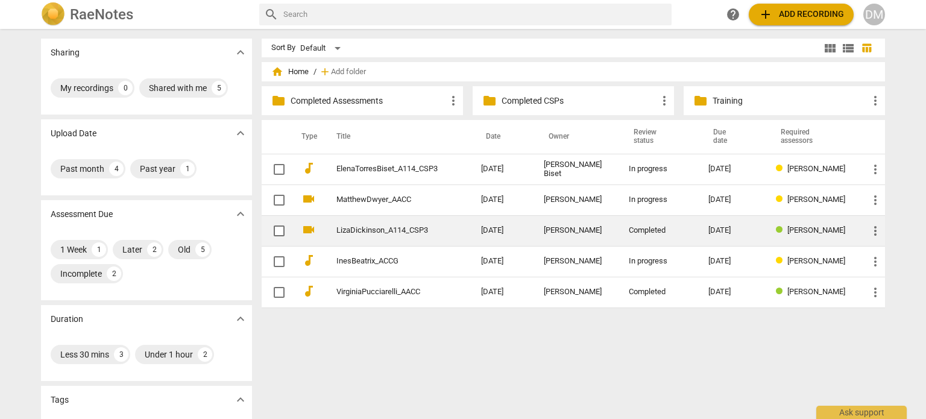
click at [438, 229] on link "LizaDickinson_A114_CSP3" at bounding box center [386, 230] width 101 height 9
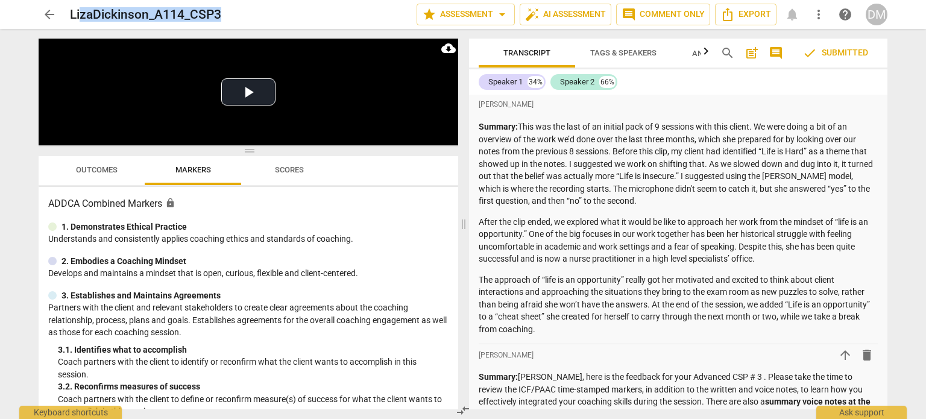
drag, startPoint x: 267, startPoint y: 15, endPoint x: 81, endPoint y: 22, distance: 185.8
click at [81, 22] on div "LizaDickinson_A114_CSP3" at bounding box center [238, 14] width 337 height 15
click at [262, 16] on div "LizaDickinson_A114_CSP3" at bounding box center [238, 14] width 337 height 15
drag, startPoint x: 275, startPoint y: 14, endPoint x: 70, endPoint y: 19, distance: 205.0
click at [70, 19] on div "LizaDickinson_A114_CSP3" at bounding box center [238, 14] width 337 height 15
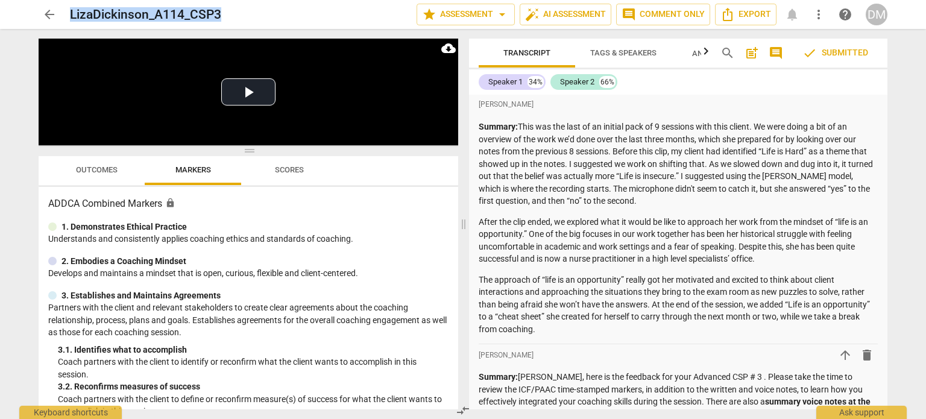
copy h2 "LizaDickinson_A114_CSP3"
click at [46, 11] on span "arrow_back" at bounding box center [49, 14] width 14 height 14
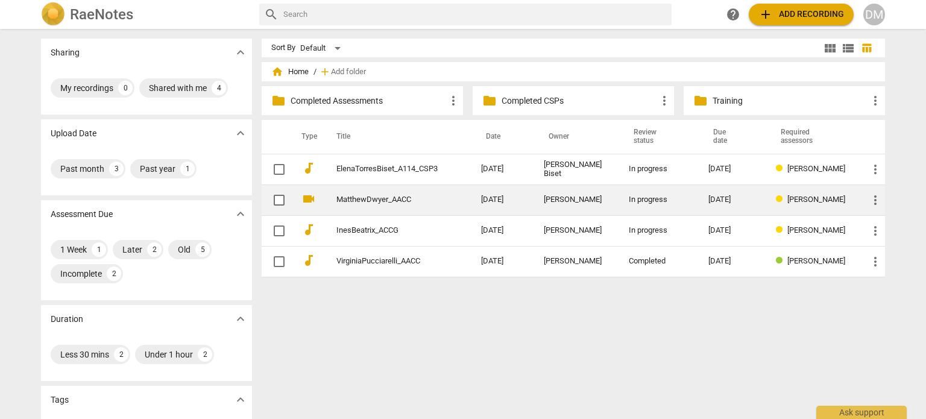
click at [363, 198] on link "MatthewDwyer_AACC" at bounding box center [386, 199] width 101 height 9
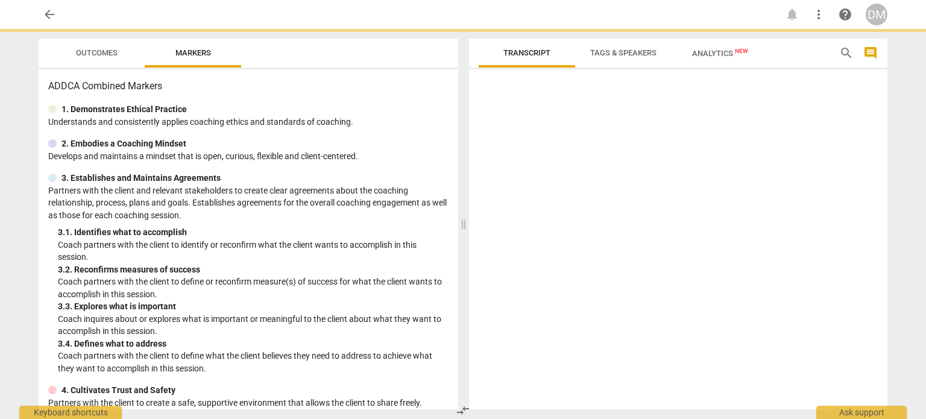
click at [363, 184] on div "3. Establishes and Maintains Agreements" at bounding box center [248, 178] width 400 height 13
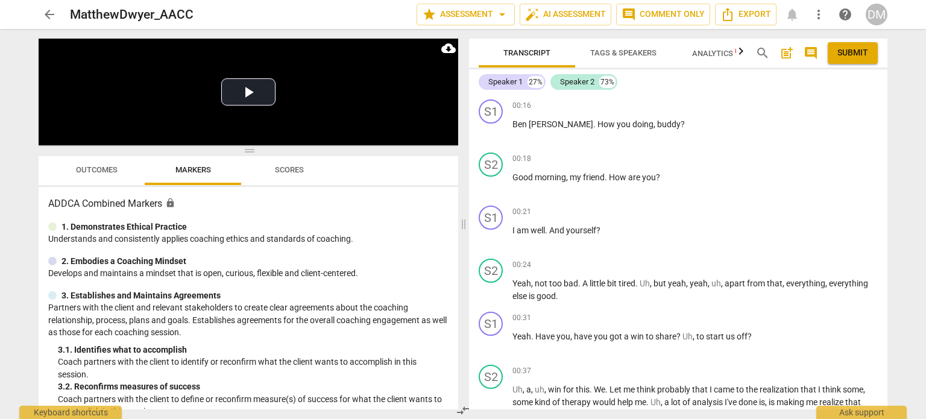
click at [53, 13] on span "arrow_back" at bounding box center [49, 14] width 14 height 14
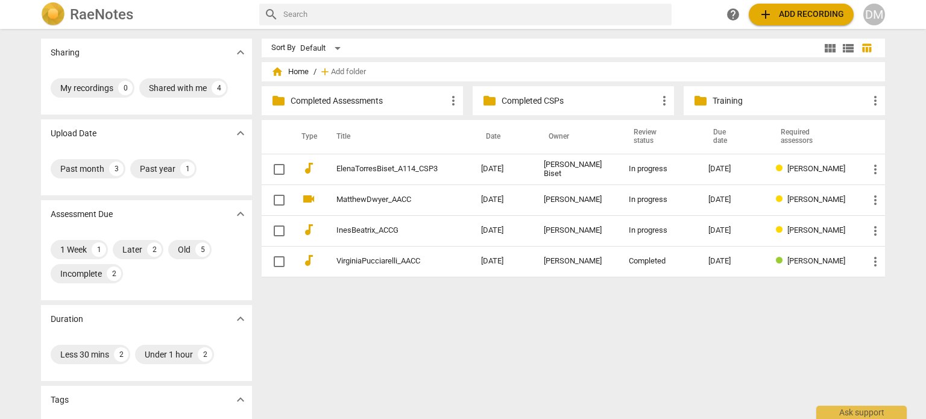
click at [379, 99] on p "Completed Assessments" at bounding box center [367, 101] width 155 height 13
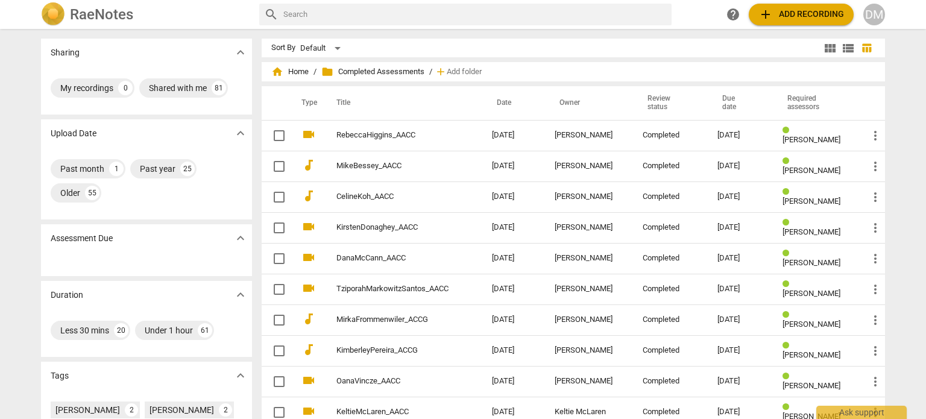
click at [531, 96] on th "Date" at bounding box center [513, 103] width 63 height 34
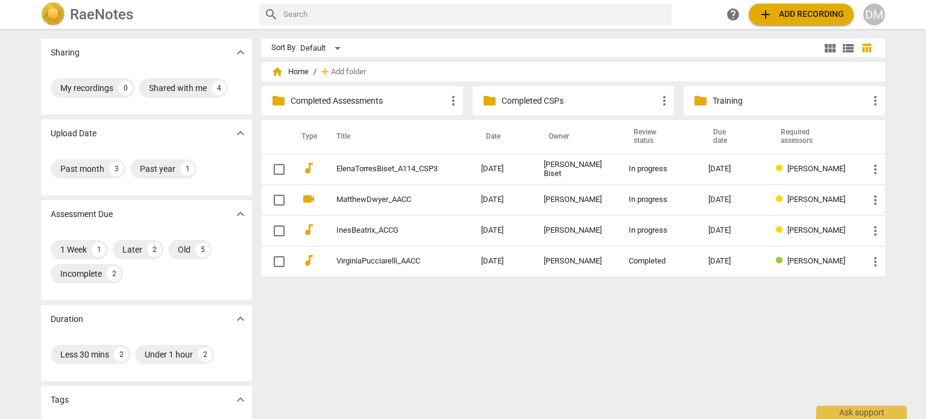
click at [527, 99] on p "Completed CSPs" at bounding box center [578, 101] width 155 height 13
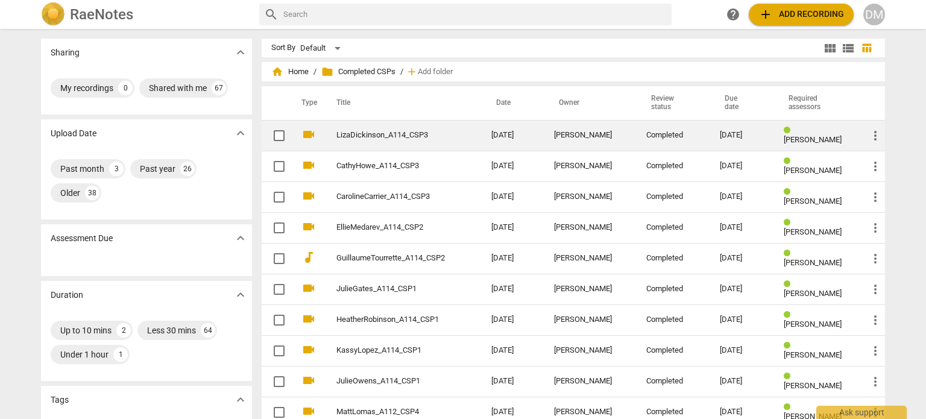
click at [365, 137] on link "LizaDickinson_A114_CSP3" at bounding box center [391, 135] width 111 height 9
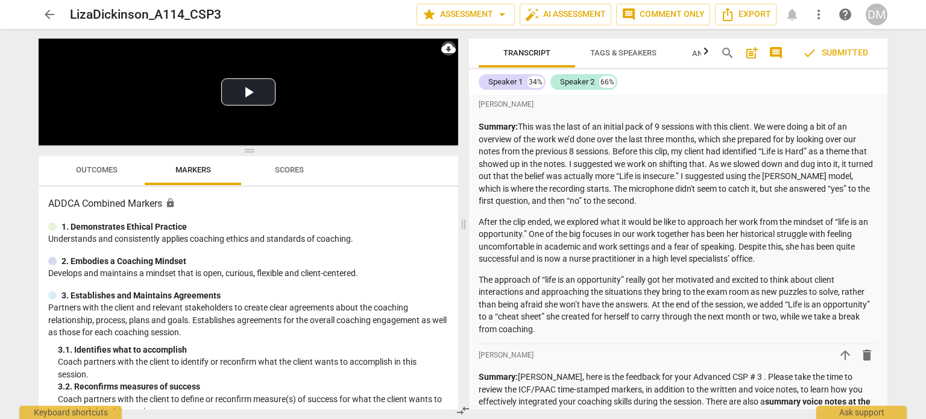
click at [448, 48] on span "cloud_download" at bounding box center [448, 48] width 14 height 14
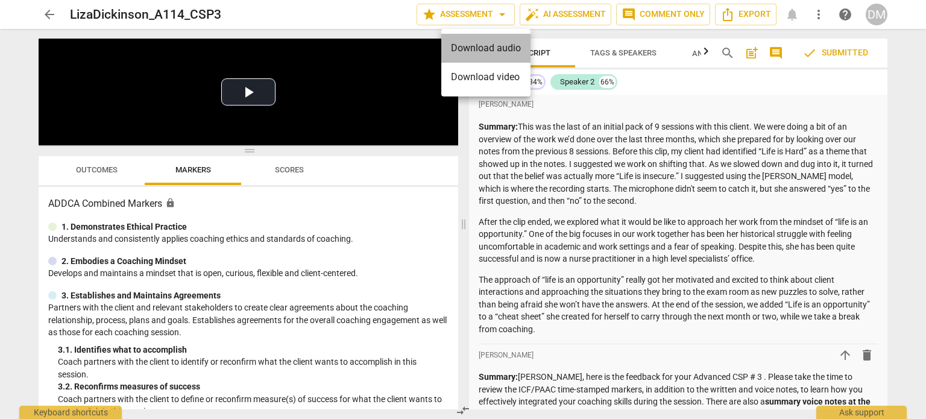
click at [494, 47] on li "Download audio" at bounding box center [485, 48] width 89 height 29
